Goal: Information Seeking & Learning: Learn about a topic

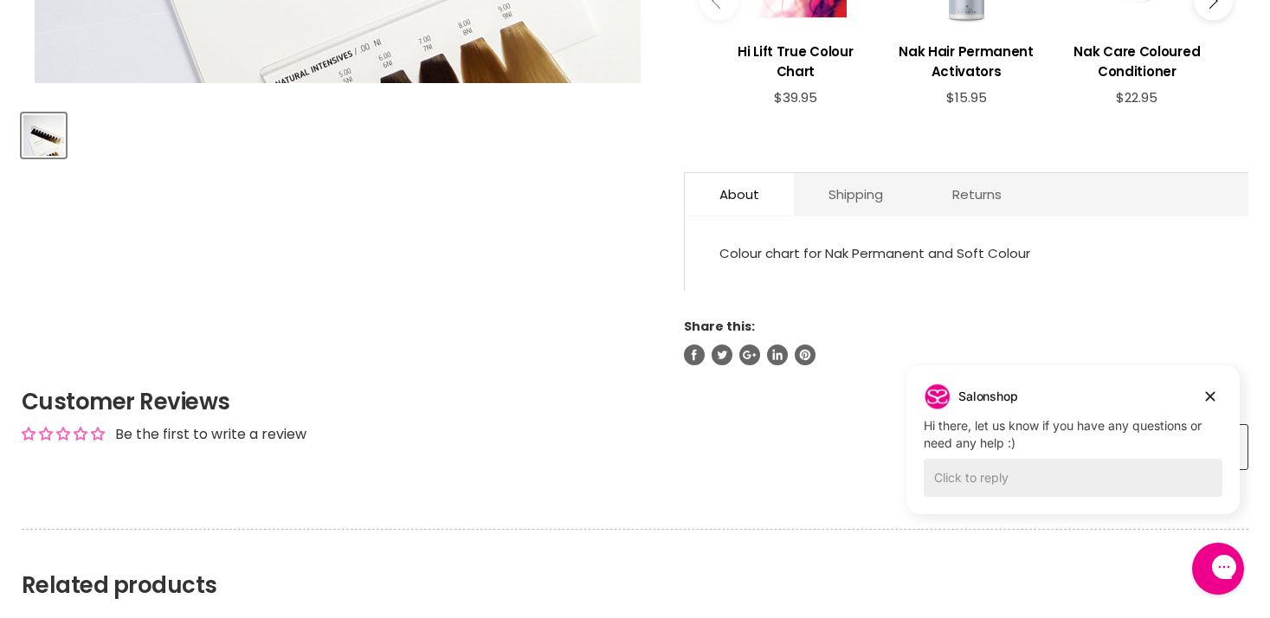
scroll to position [751, 0]
